Goal: Book appointment/travel/reservation

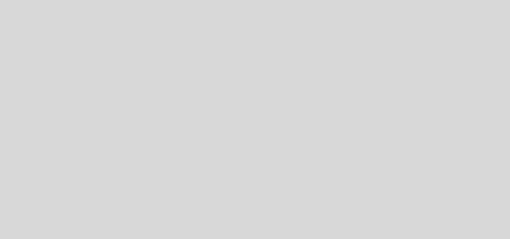
select select "es"
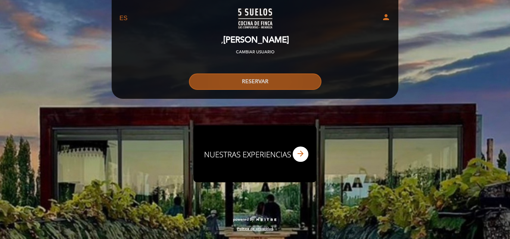
click at [250, 85] on button "RESERVAR" at bounding box center [255, 82] width 132 height 16
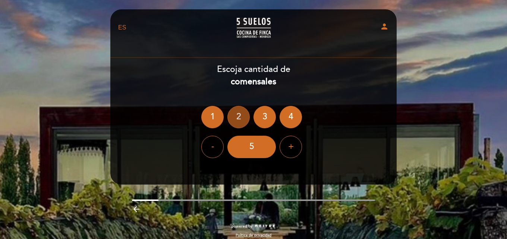
click at [239, 115] on div "2" at bounding box center [239, 117] width 22 height 22
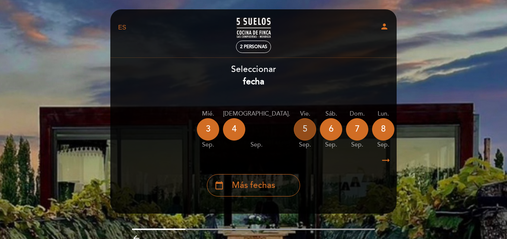
click at [294, 128] on div "5" at bounding box center [305, 129] width 22 height 22
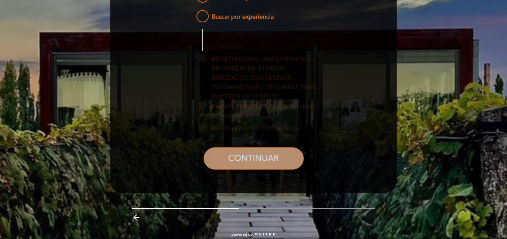
click at [243, 160] on button "CONTINUAR" at bounding box center [254, 158] width 100 height 22
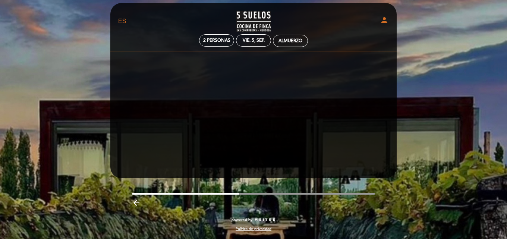
scroll to position [6, 0]
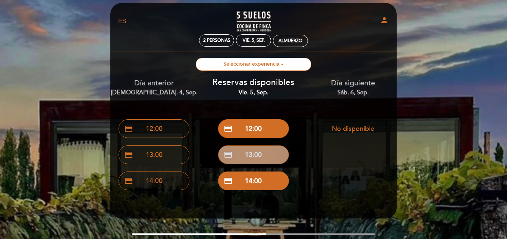
click at [257, 154] on button "credit_card 13:00" at bounding box center [253, 155] width 71 height 19
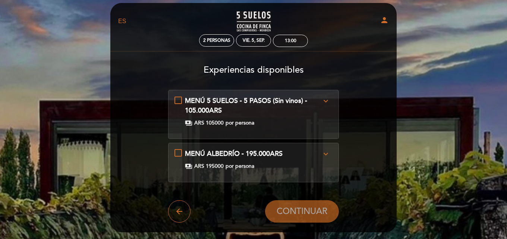
scroll to position [0, 0]
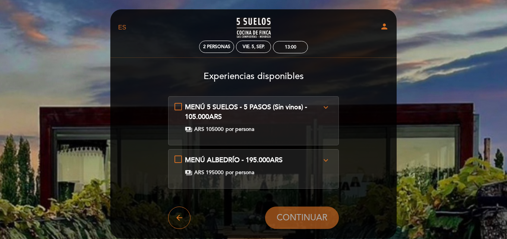
click at [181, 105] on div "MENÚ 5 SUELOS - 5 PASOS (Sin vinos) - 105.000ARS expand_more Nuestro Menú "5 Su…" at bounding box center [254, 118] width 159 height 30
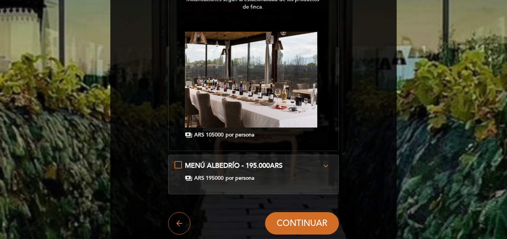
scroll to position [224, 0]
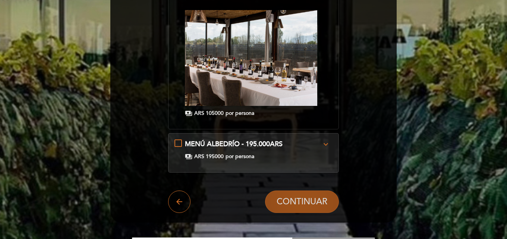
click at [299, 197] on span "CONTINUAR" at bounding box center [302, 202] width 51 height 10
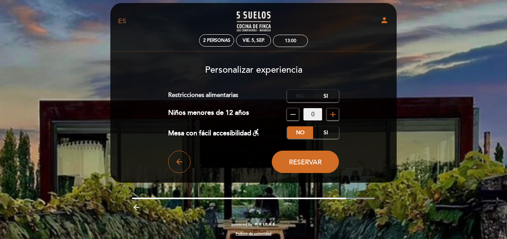
click at [301, 94] on label "No" at bounding box center [300, 96] width 26 height 12
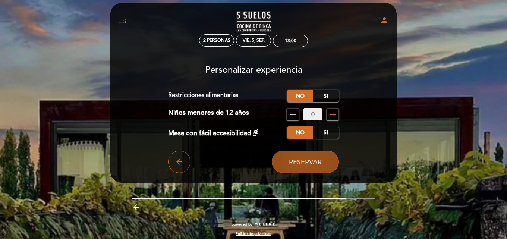
click at [316, 164] on span "Reservar" at bounding box center [305, 162] width 33 height 8
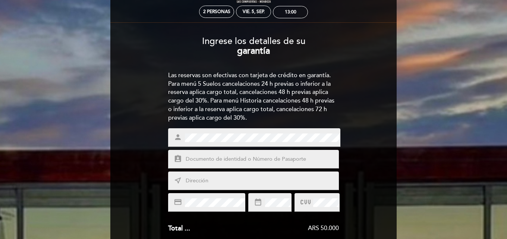
scroll to position [75, 0]
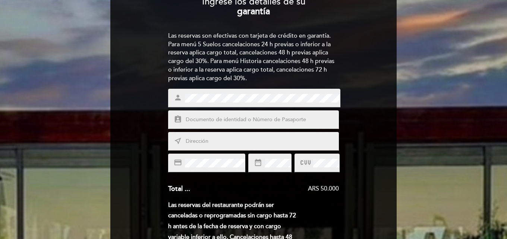
click at [220, 115] on span at bounding box center [261, 119] width 155 height 9
click at [218, 119] on input "text" at bounding box center [262, 120] width 155 height 9
click at [193, 119] on input "20308482864" at bounding box center [262, 120] width 155 height 9
type input "308482864"
click at [216, 141] on input "text" at bounding box center [262, 141] width 155 height 9
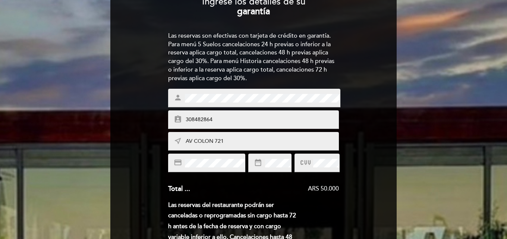
type input "AV COLON 721"
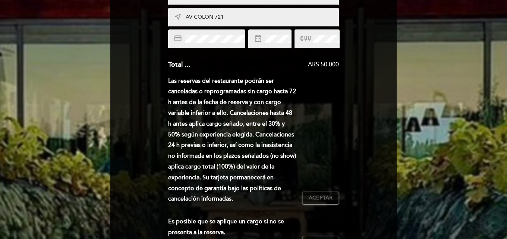
scroll to position [261, 0]
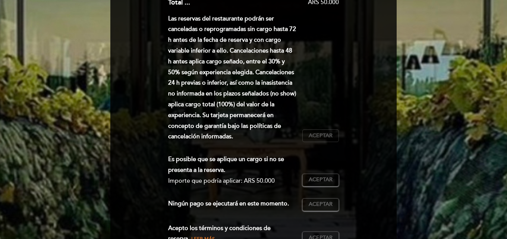
click at [322, 136] on span "Aceptar" at bounding box center [321, 136] width 24 height 8
click at [324, 176] on span "Aceptar" at bounding box center [321, 180] width 24 height 8
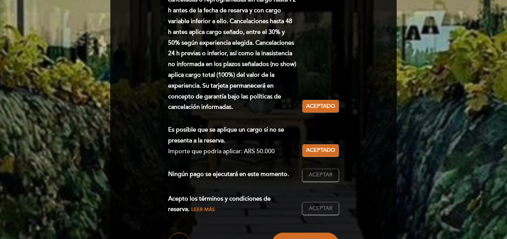
scroll to position [336, 0]
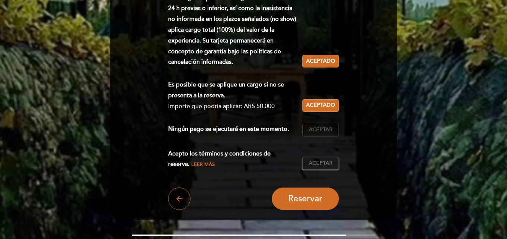
click at [324, 129] on span "Aceptar" at bounding box center [321, 130] width 24 height 8
click at [323, 162] on span "Aceptar" at bounding box center [321, 164] width 24 height 8
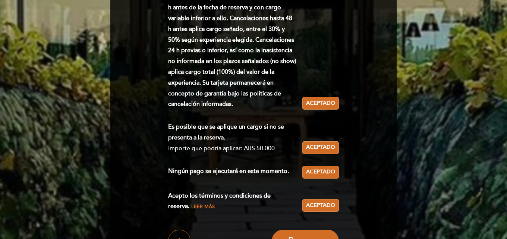
scroll to position [378, 0]
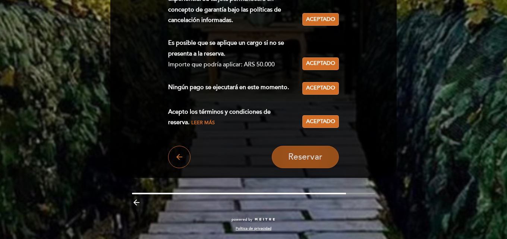
click at [311, 156] on span "Reservar" at bounding box center [305, 157] width 34 height 10
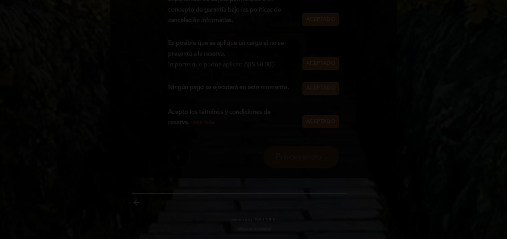
scroll to position [0, 0]
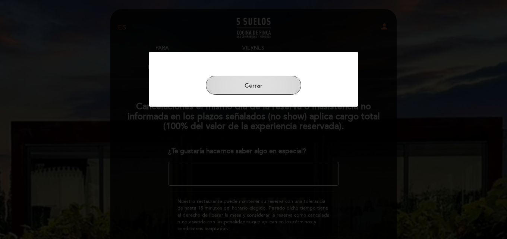
click at [250, 82] on button "Cerrar" at bounding box center [254, 85] width 96 height 19
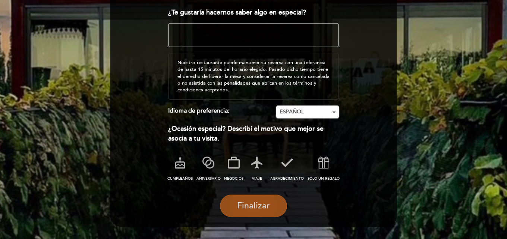
scroll to position [163, 0]
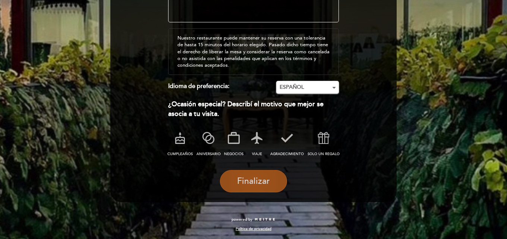
click at [258, 182] on span "Finalizar" at bounding box center [253, 181] width 33 height 10
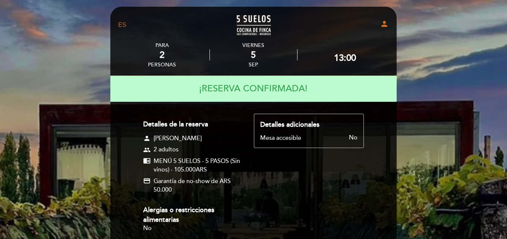
scroll to position [0, 0]
